Goal: Information Seeking & Learning: Check status

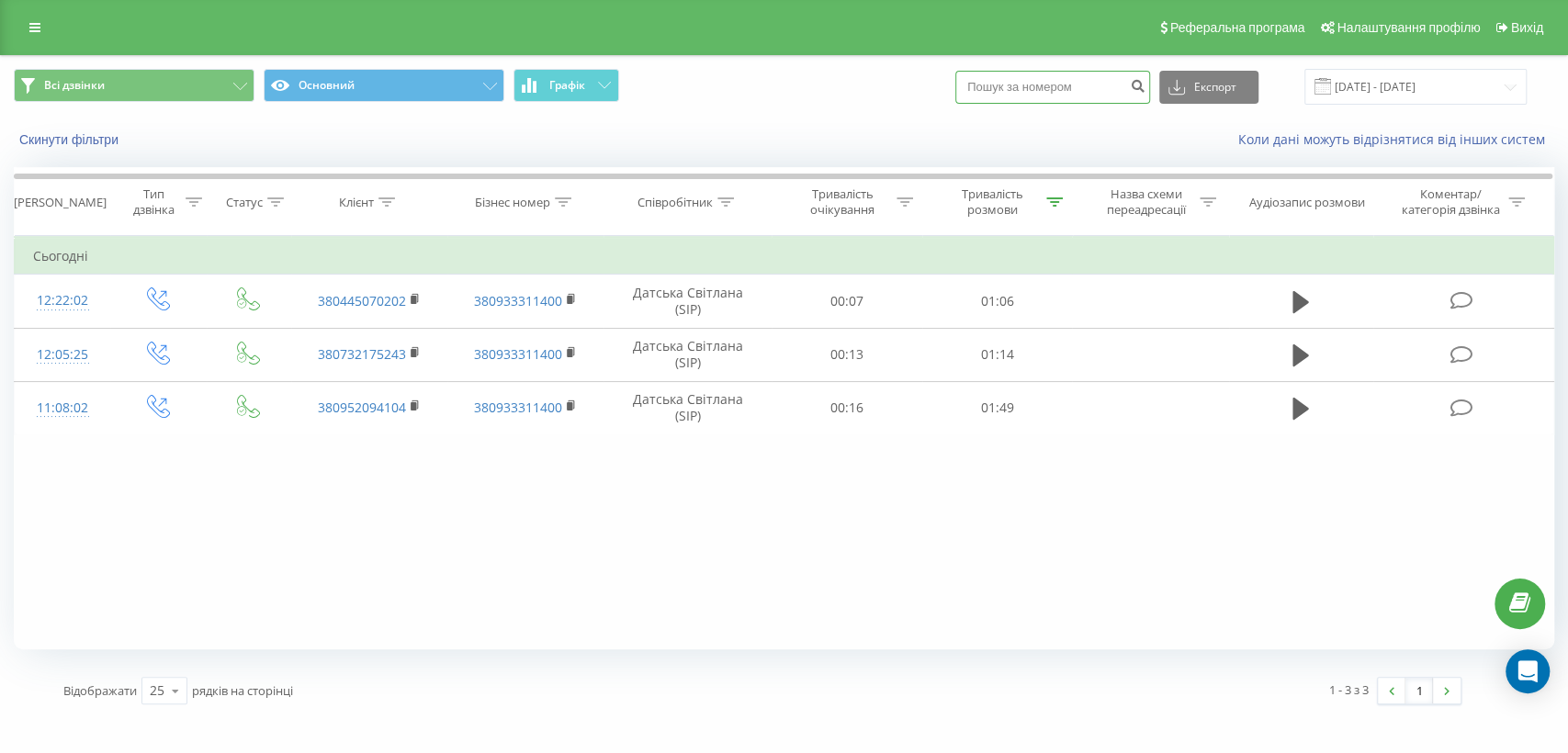
click at [1022, 86] on input at bounding box center [1052, 87] width 195 height 33
paste input "067 500-65-08"
type input "067 500-65-08"
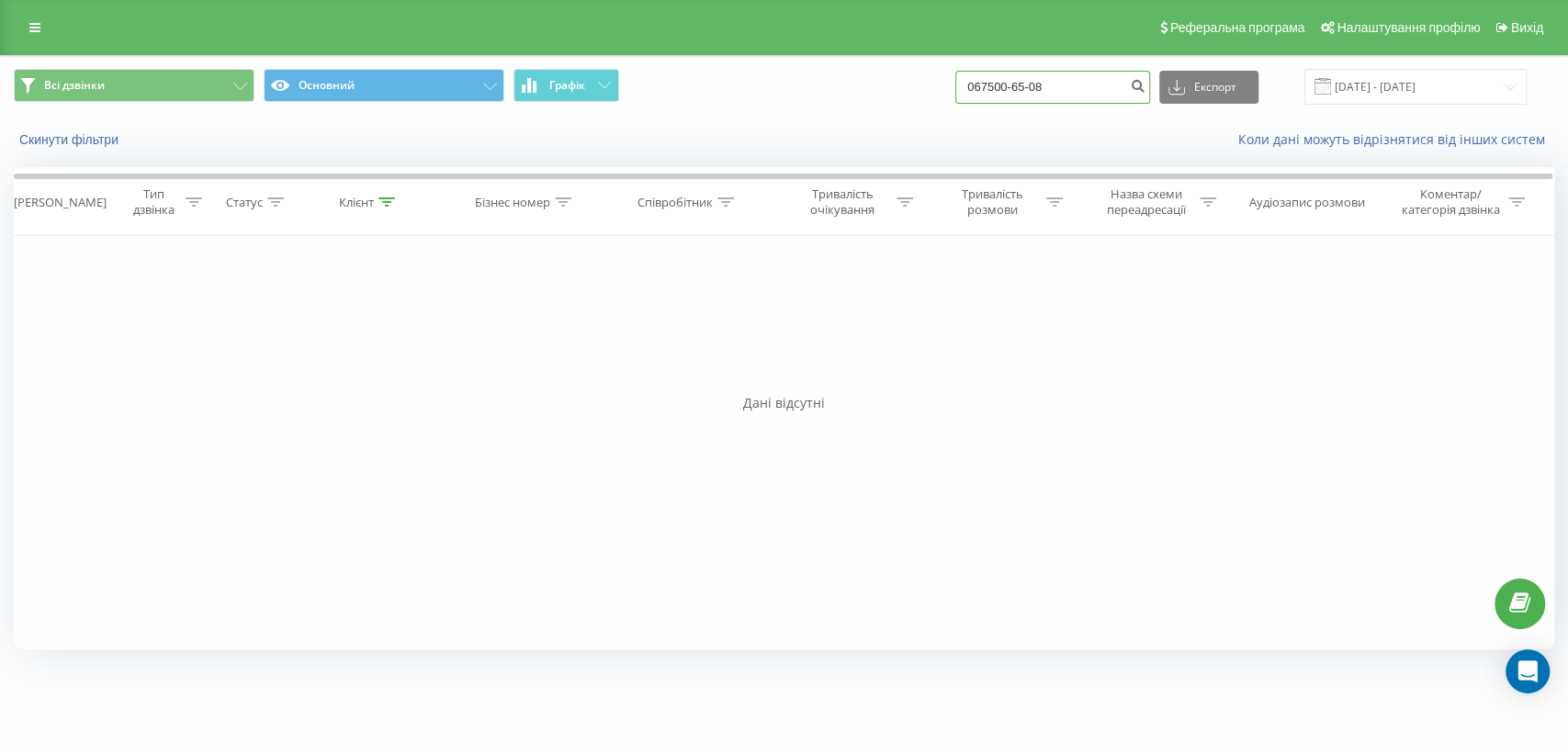
drag, startPoint x: 1054, startPoint y: 88, endPoint x: 1110, endPoint y: 123, distance: 66.0
click at [1054, 89] on input "067500-65-08" at bounding box center [1052, 87] width 195 height 33
click at [1039, 80] on input "067500-6508" at bounding box center [1052, 87] width 195 height 33
type input "0675006508"
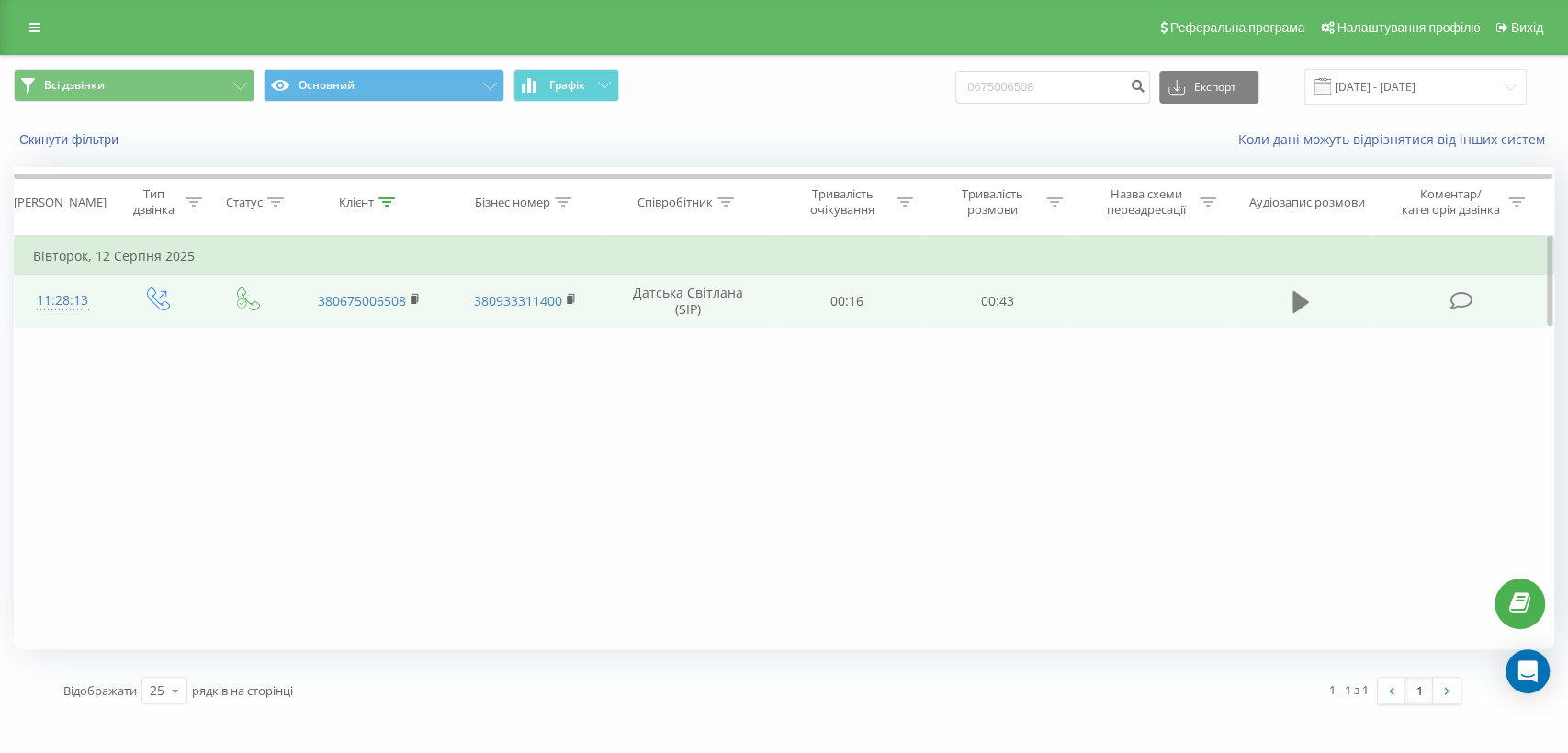
click at [1295, 303] on icon at bounding box center [1301, 301] width 17 height 22
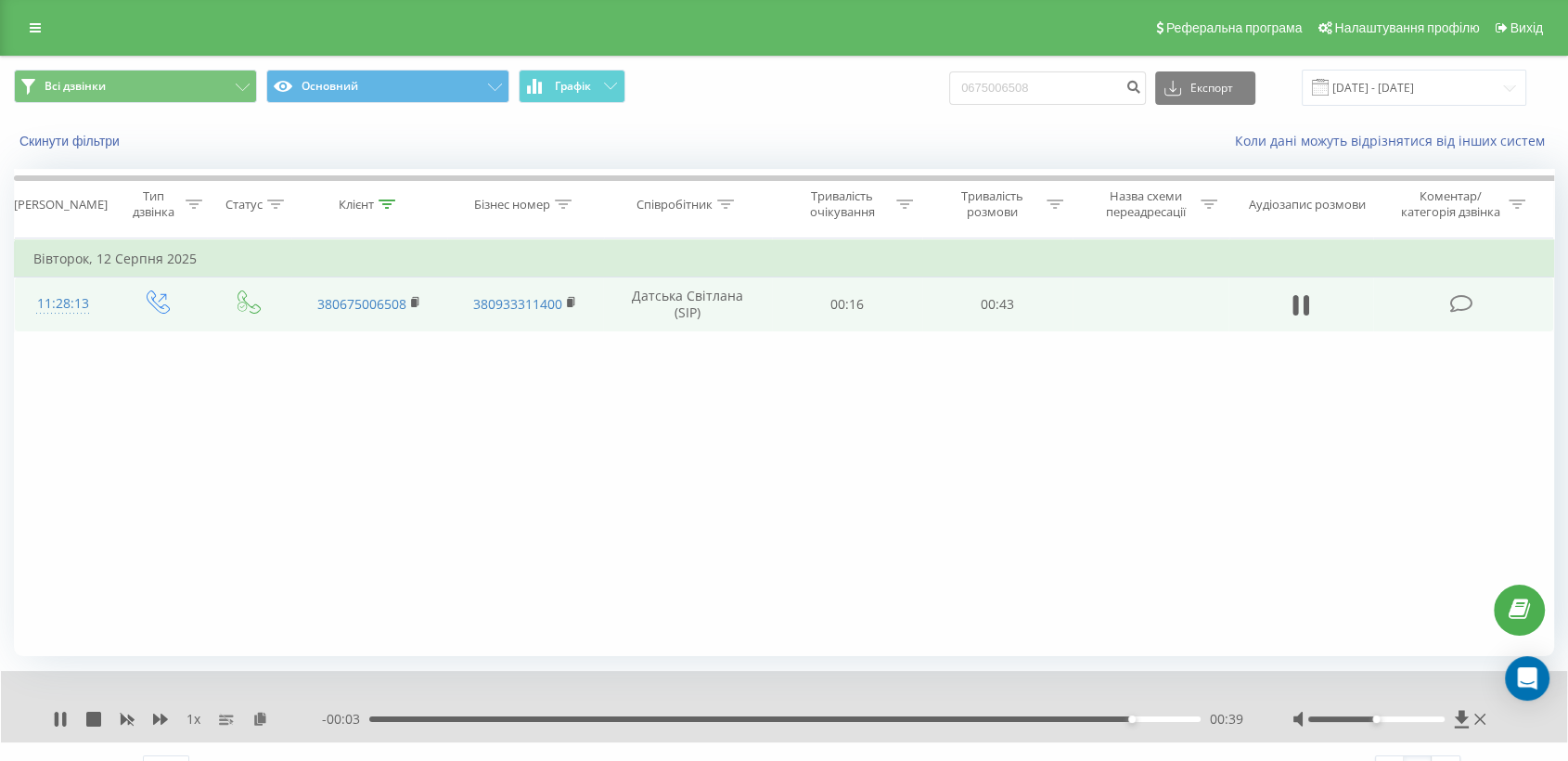
drag, startPoint x: 59, startPoint y: 720, endPoint x: 120, endPoint y: 675, distance: 75.8
click at [59, 720] on icon at bounding box center [61, 720] width 15 height 15
drag, startPoint x: 1100, startPoint y: 84, endPoint x: 783, endPoint y: 86, distance: 317.0
click at [789, 88] on div "Всі дзвінки Основний Графік 0675006508 Експорт .csv .xls .xlsx [DATE] - [DATE]" at bounding box center [784, 88] width 1540 height 36
paste input "675 091 020"
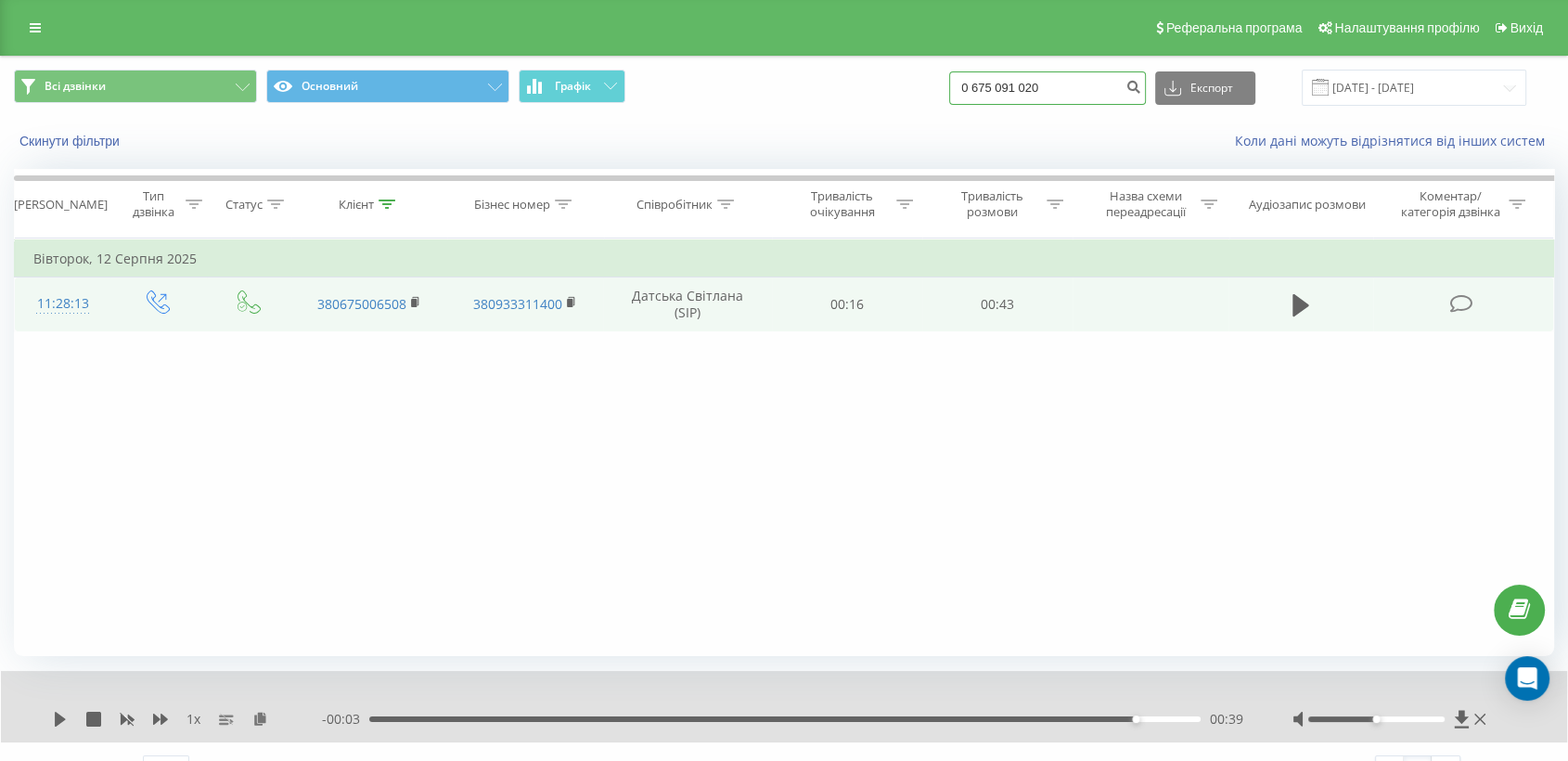
type input "0 675 091 020"
